Goal: Task Accomplishment & Management: Use online tool/utility

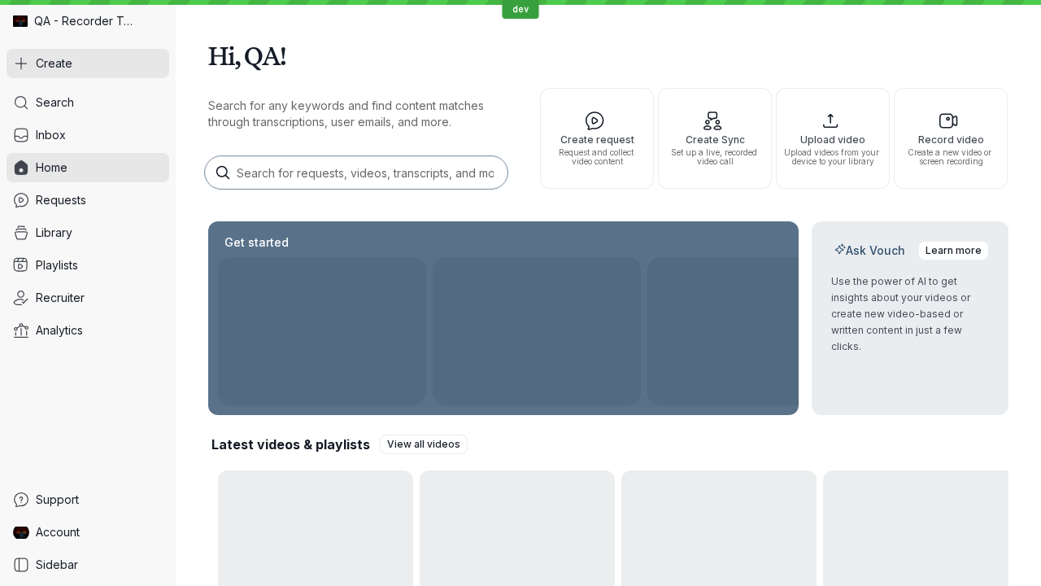
click at [88, 63] on button "Create" at bounding box center [88, 63] width 163 height 29
